Goal: Navigation & Orientation: Find specific page/section

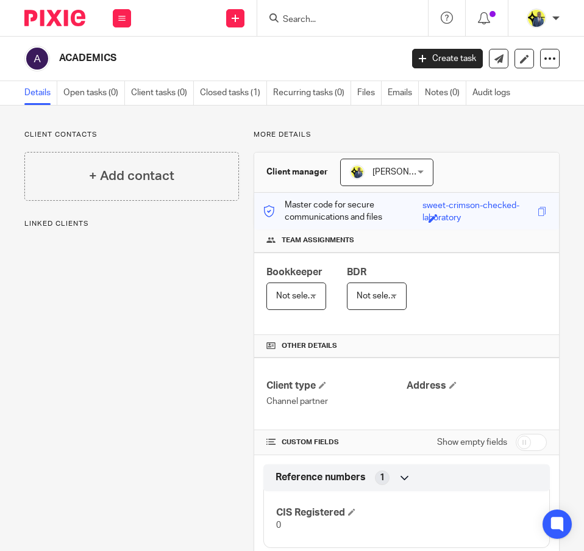
click at [163, 399] on div "Client contacts + Add contact Linked clients" at bounding box center [124, 344] width 229 height 428
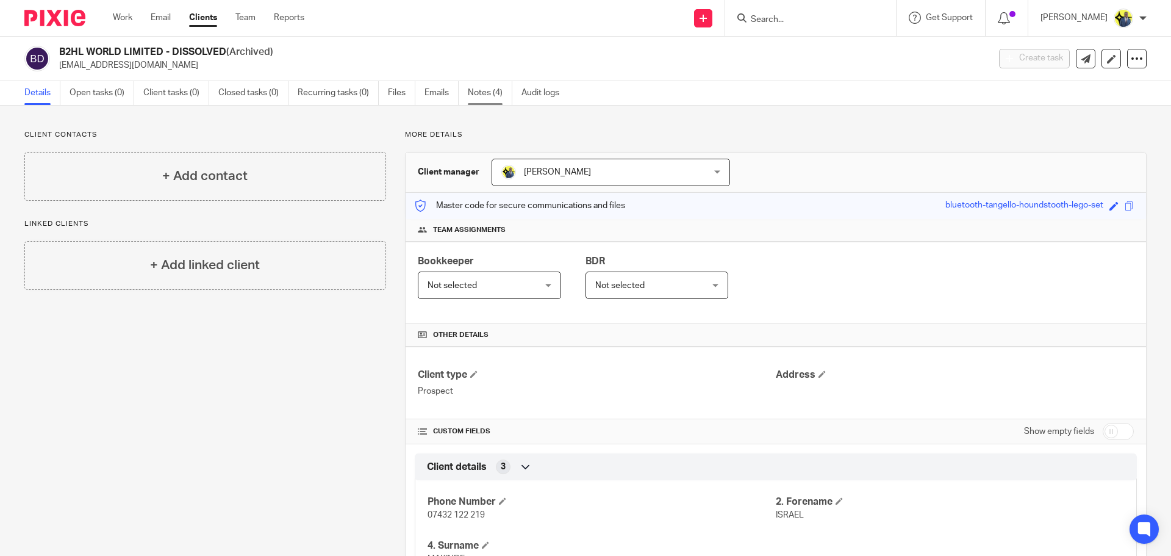
click at [487, 100] on link "Notes (4)" at bounding box center [490, 93] width 45 height 24
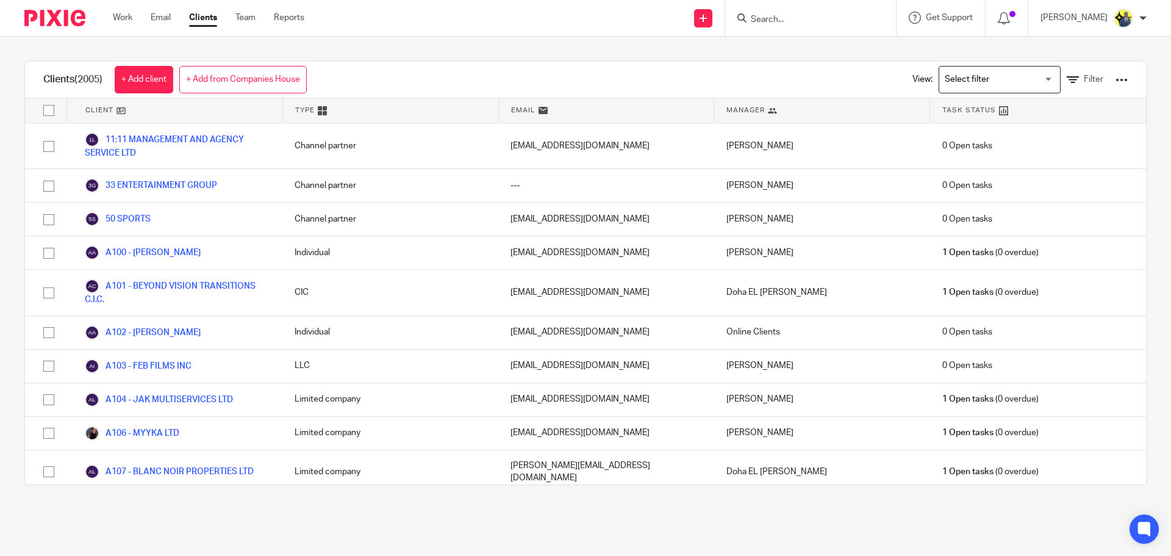
click at [1023, 79] on input "Search for option" at bounding box center [996, 79] width 113 height 21
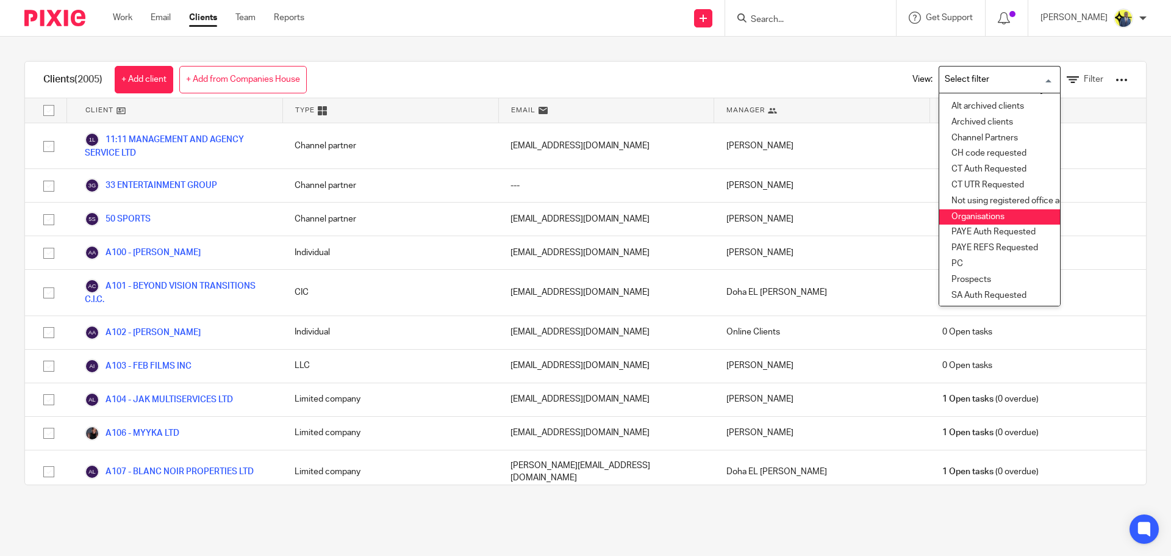
scroll to position [134, 0]
click at [1007, 208] on li "Prospects" at bounding box center [999, 216] width 121 height 16
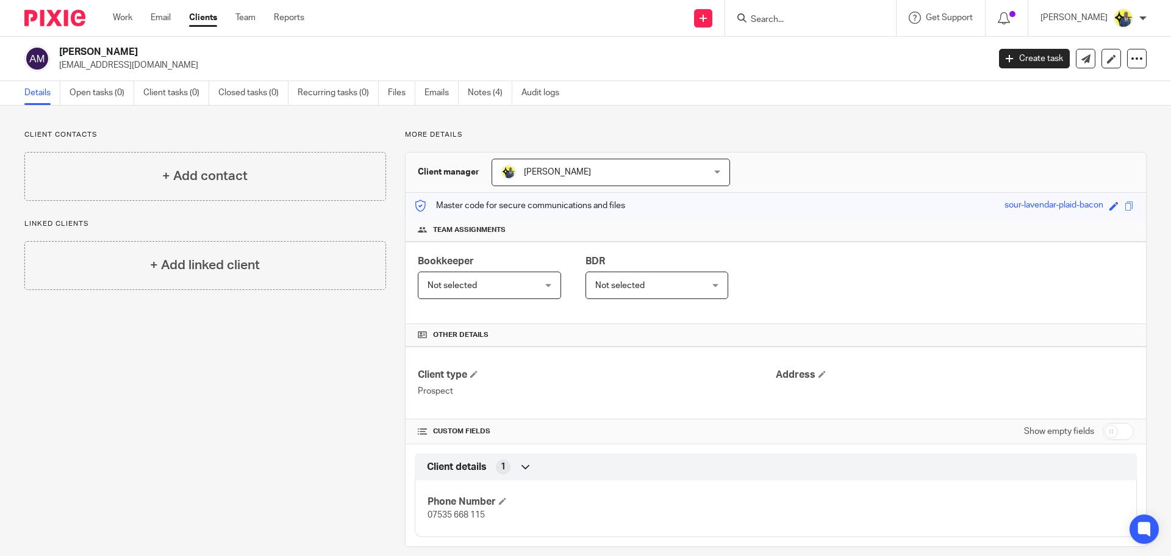
click at [200, 17] on link "Clients" at bounding box center [203, 18] width 28 height 12
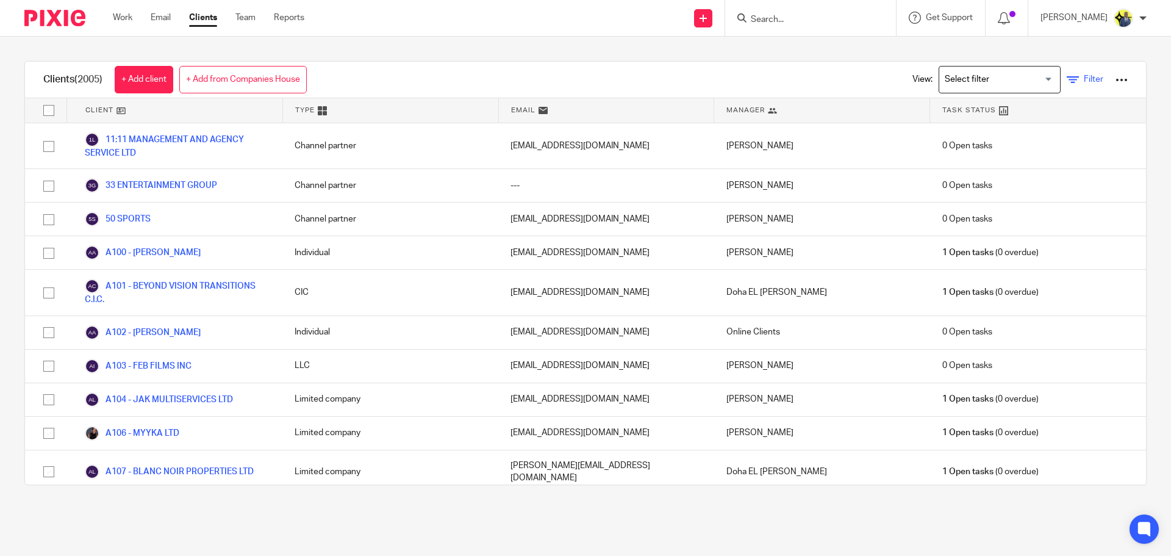
click at [1084, 77] on span "Filter" at bounding box center [1094, 79] width 20 height 9
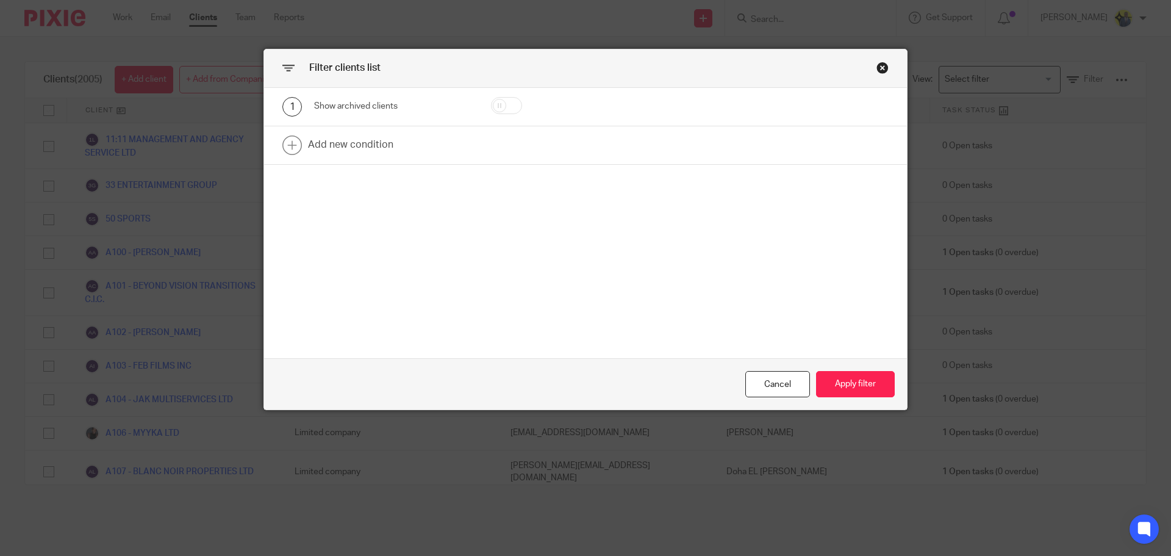
click at [506, 101] on input "checkbox" at bounding box center [506, 105] width 31 height 17
checkbox input "true"
click at [845, 386] on button "Apply filter" at bounding box center [855, 384] width 79 height 26
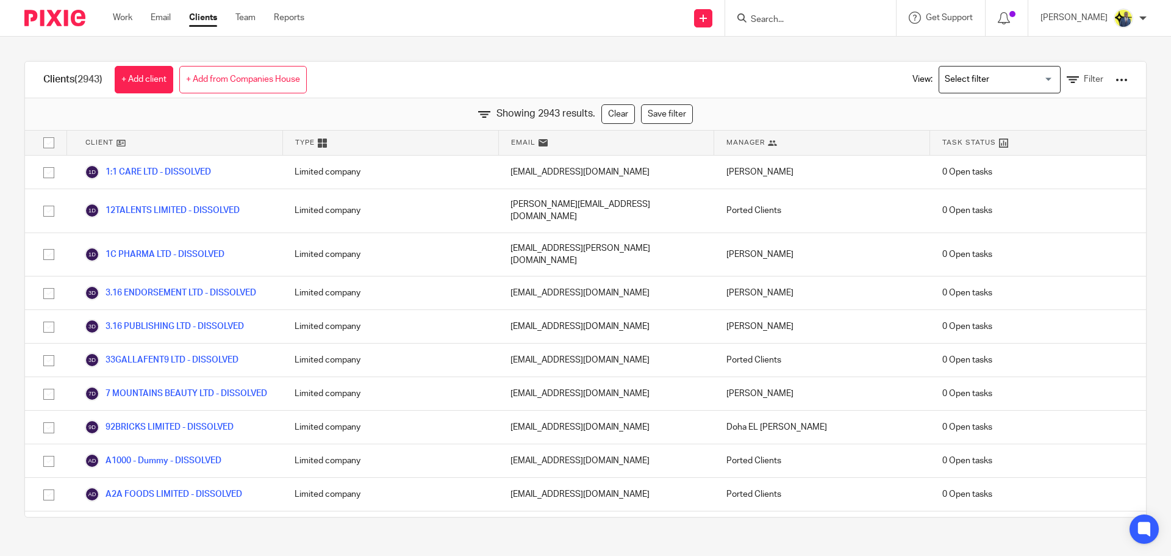
click at [771, 20] on input "Search" at bounding box center [805, 20] width 110 height 11
click at [821, 65] on div "Clients (2943) + Add client + Add from Companies House View: Loading... Filter" at bounding box center [585, 80] width 1121 height 37
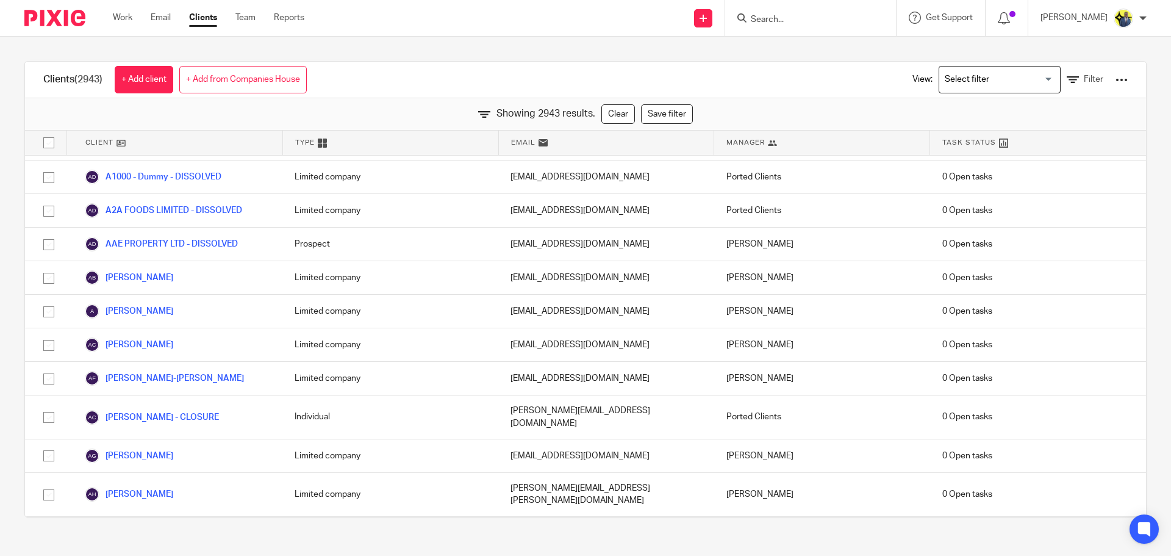
scroll to position [17031, 0]
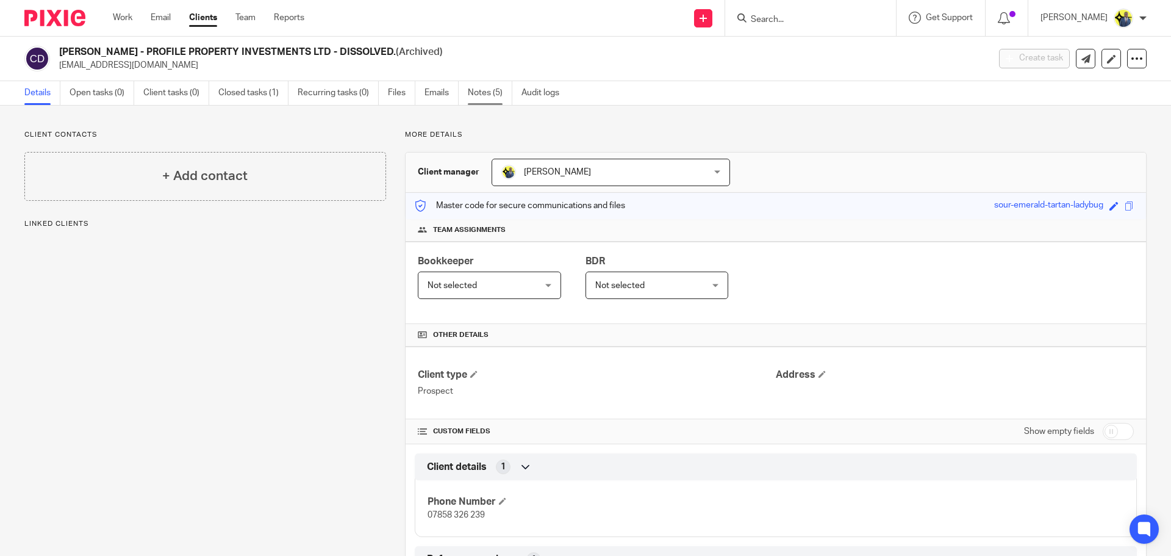
click at [489, 94] on link "Notes (5)" at bounding box center [490, 93] width 45 height 24
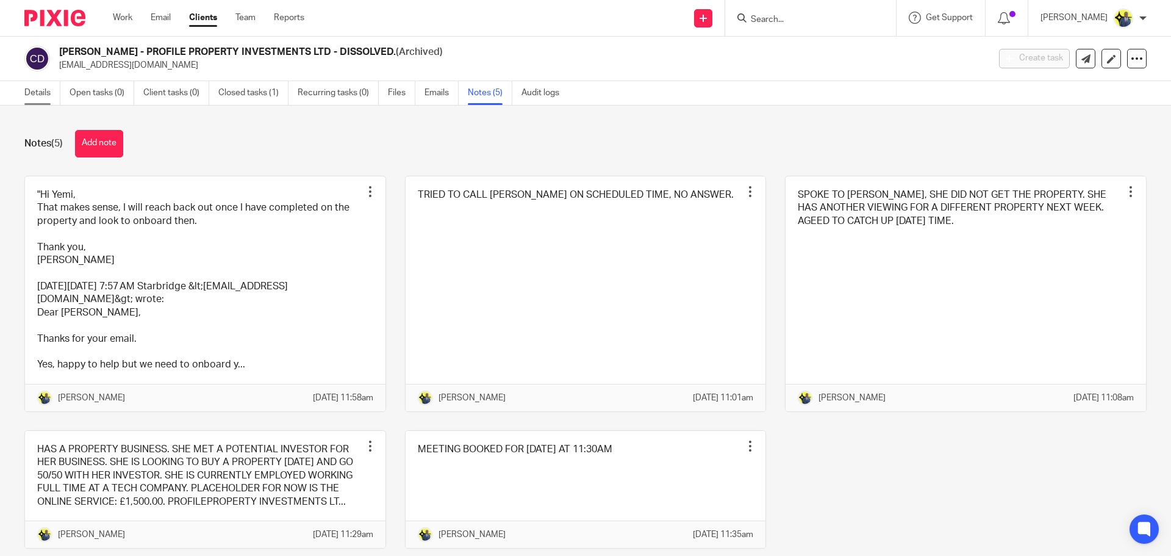
click at [35, 90] on link "Details" at bounding box center [42, 93] width 36 height 24
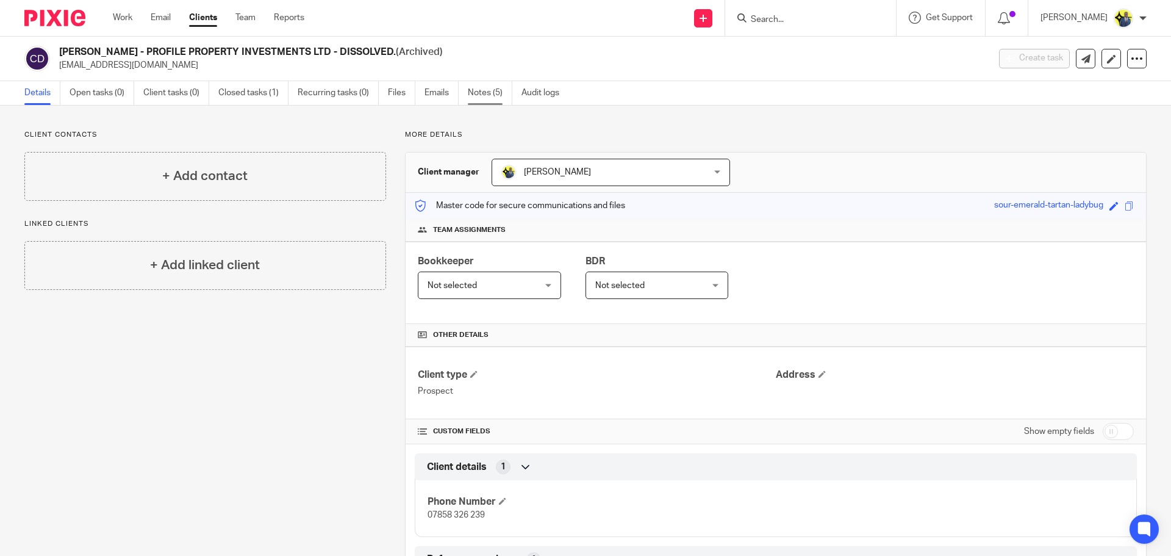
click at [488, 95] on link "Notes (5)" at bounding box center [490, 93] width 45 height 24
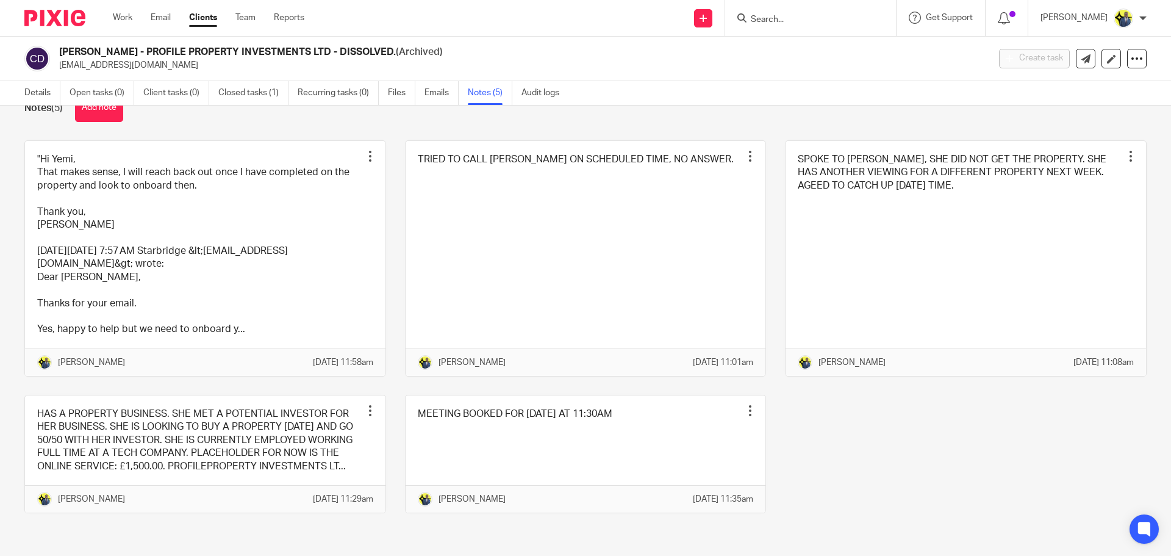
scroll to position [74, 0]
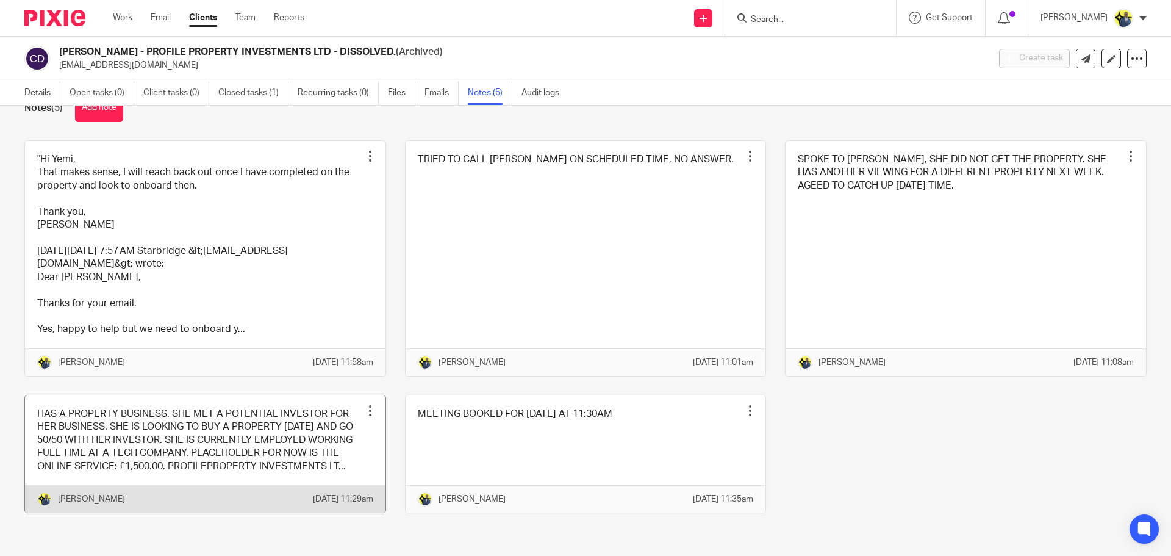
click at [174, 443] on link at bounding box center [205, 453] width 360 height 117
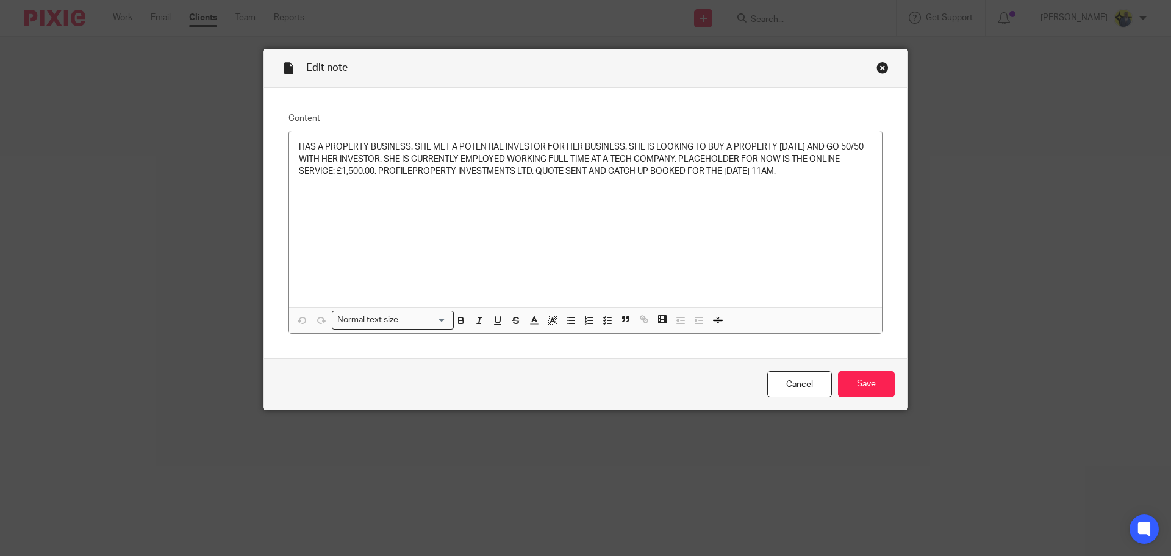
click at [879, 68] on div "Close this dialog window" at bounding box center [882, 68] width 12 height 12
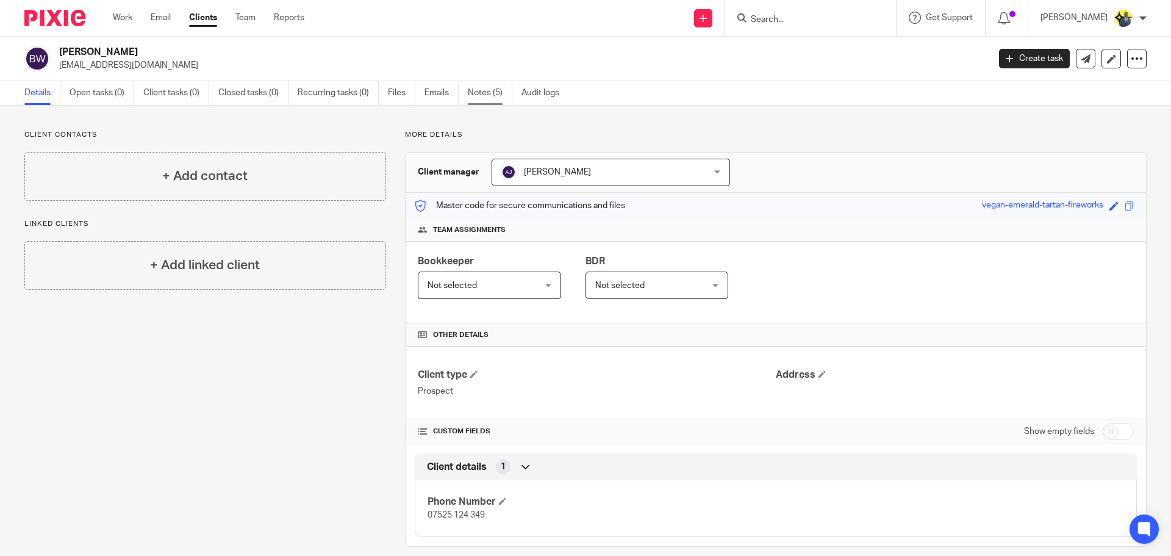
click at [482, 91] on link "Notes (5)" at bounding box center [490, 93] width 45 height 24
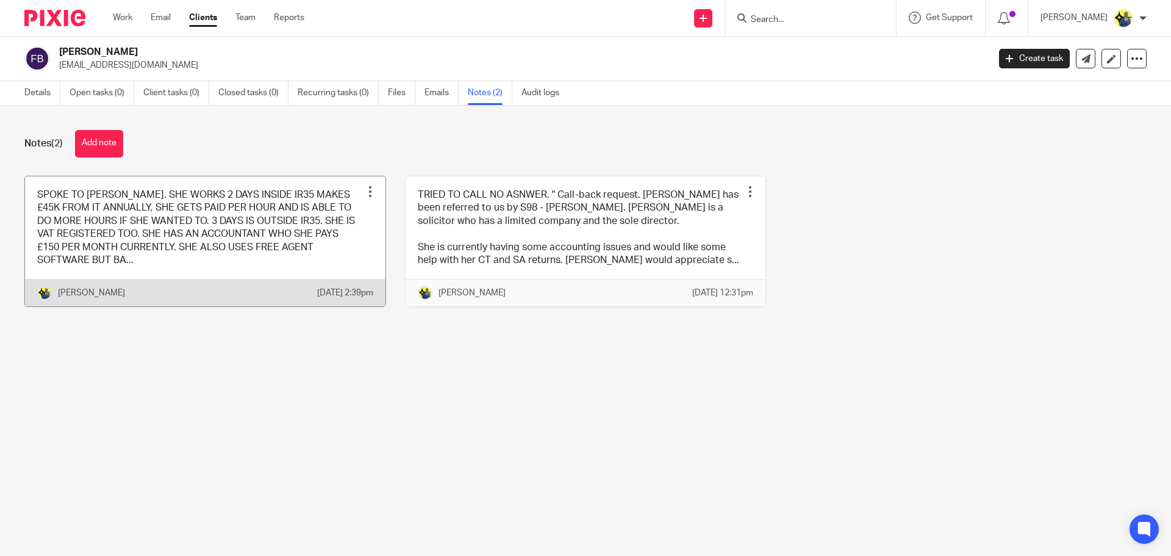
click at [246, 247] on link at bounding box center [205, 241] width 360 height 131
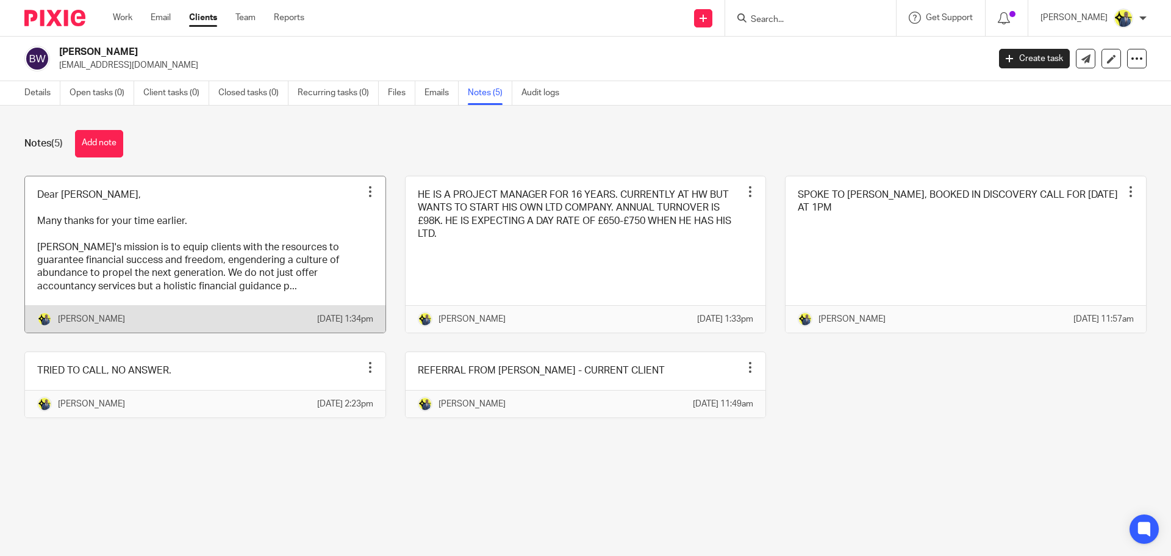
click at [212, 271] on link at bounding box center [205, 254] width 360 height 157
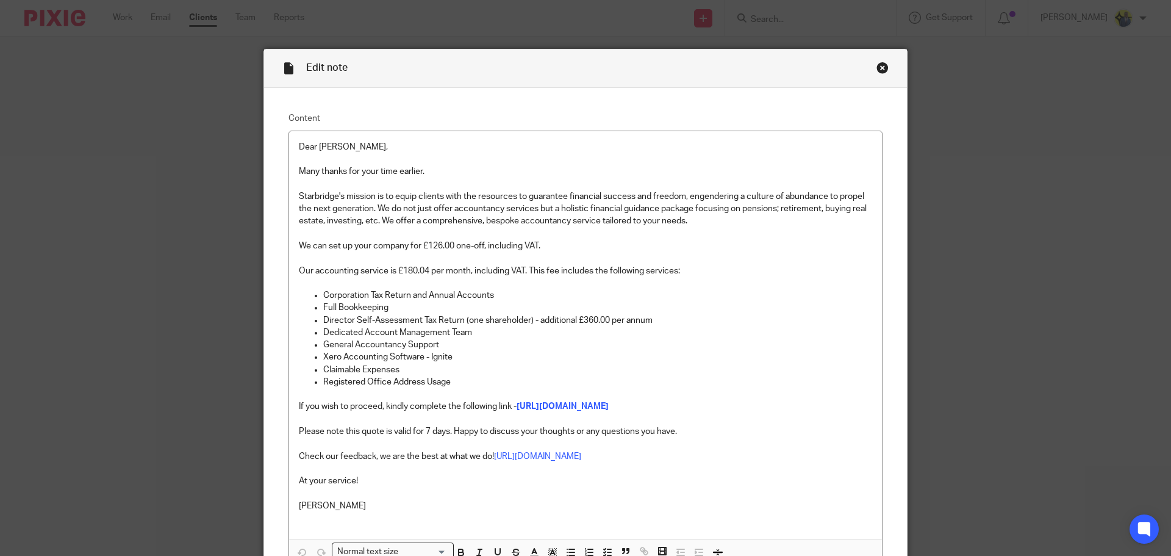
click at [880, 70] on div "Close this dialog window" at bounding box center [882, 68] width 12 height 12
